Goal: Understand process/instructions: Learn how to perform a task or action

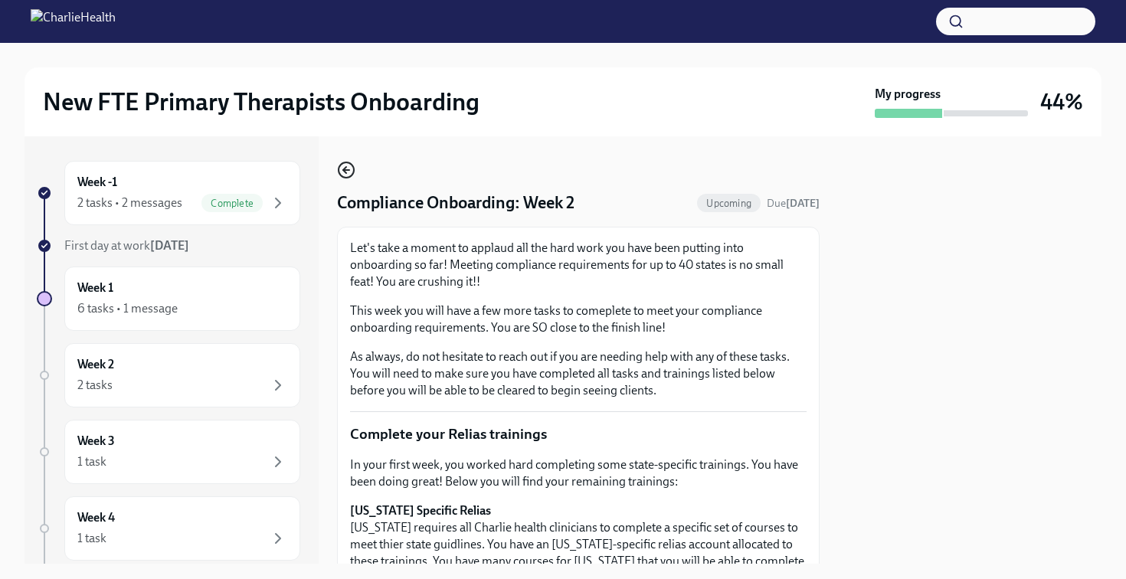
click at [343, 166] on icon "button" at bounding box center [346, 170] width 18 height 18
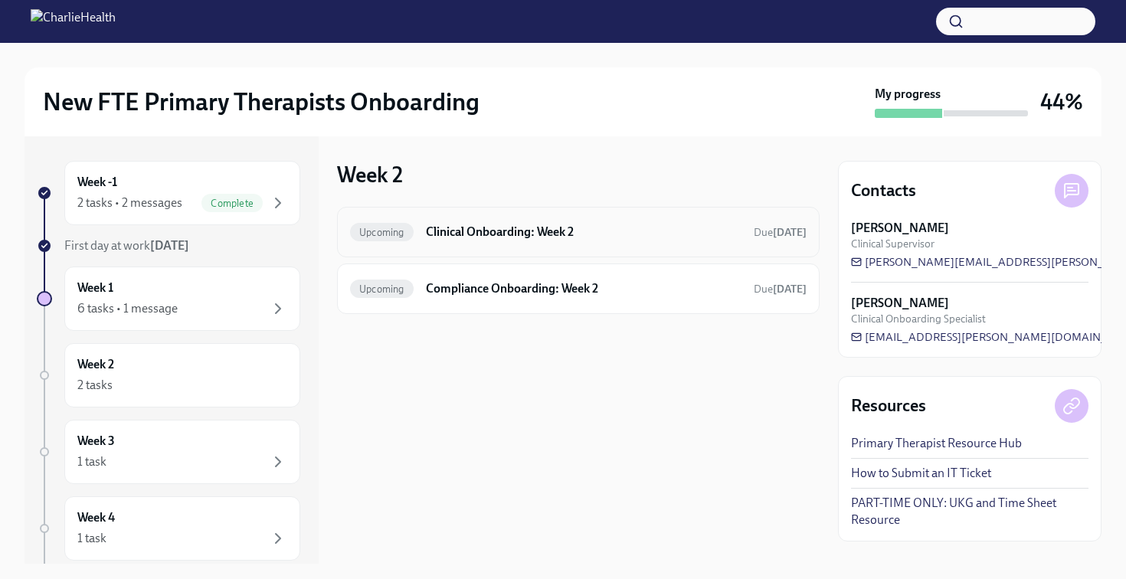
click at [479, 227] on h6 "Clinical Onboarding: Week 2" at bounding box center [583, 232] width 315 height 17
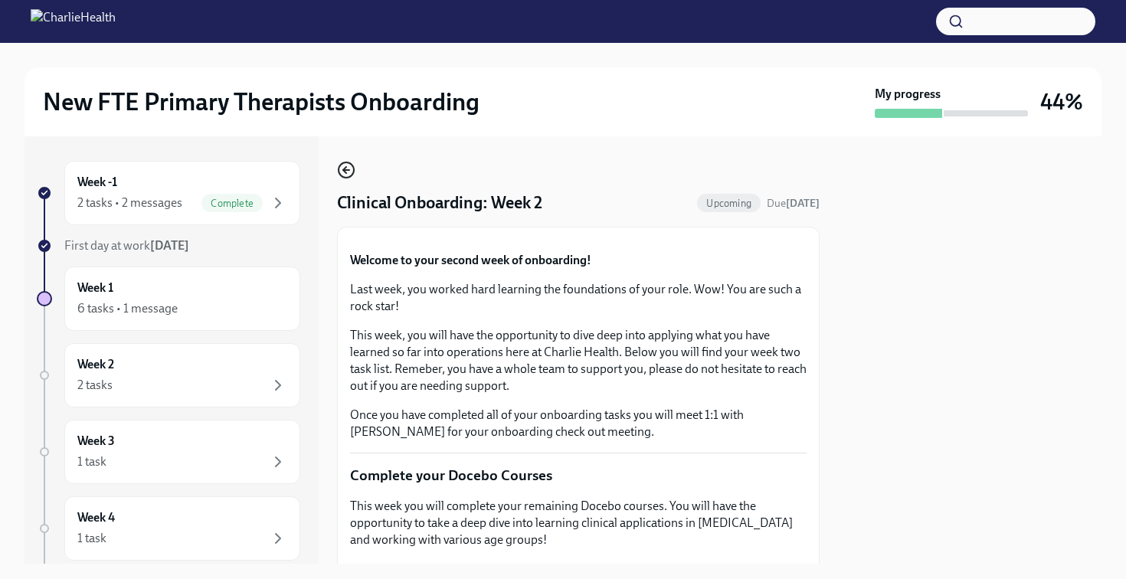
click at [348, 173] on icon "button" at bounding box center [346, 170] width 18 height 18
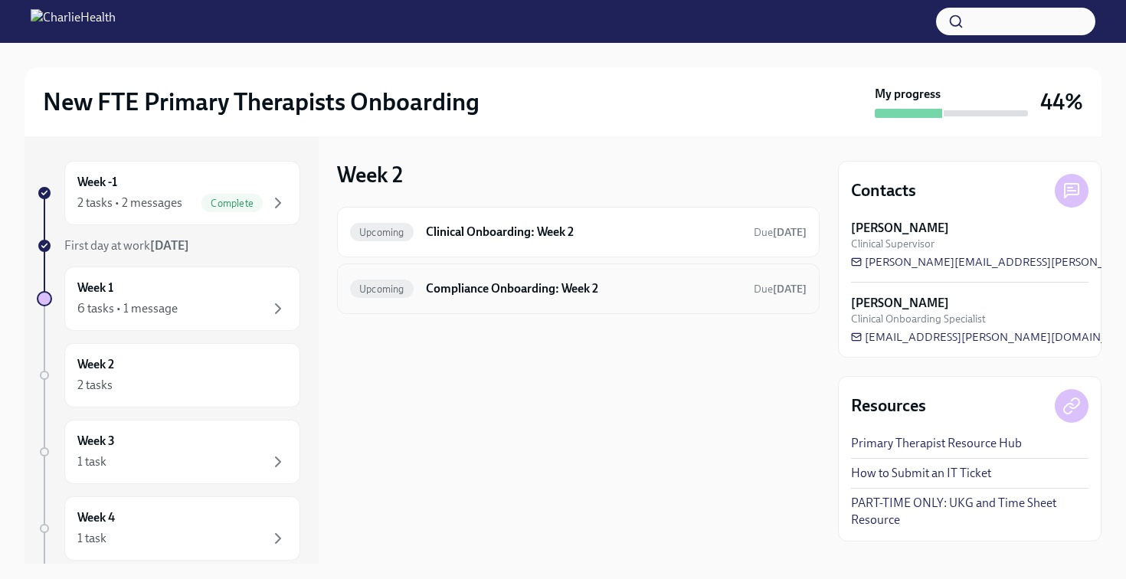
click at [462, 293] on h6 "Compliance Onboarding: Week 2" at bounding box center [583, 288] width 315 height 17
